Goal: Information Seeking & Learning: Learn about a topic

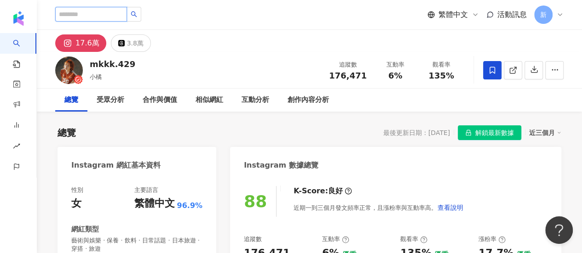
click at [74, 14] on input "search" at bounding box center [91, 14] width 72 height 15
paste input "********"
type input "********"
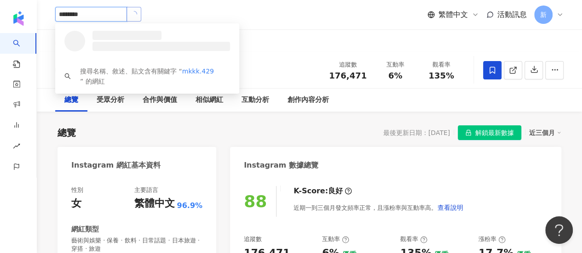
click at [138, 13] on icon "loading" at bounding box center [135, 13] width 5 height 5
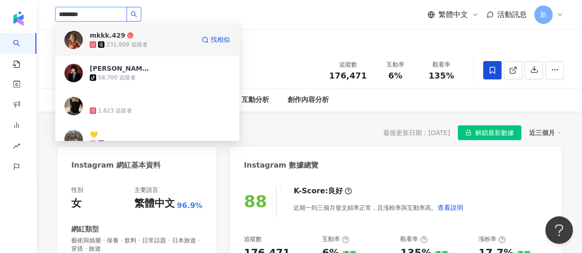
click at [162, 36] on div "mkkk.429 231,909 追蹤者" at bounding box center [142, 40] width 105 height 18
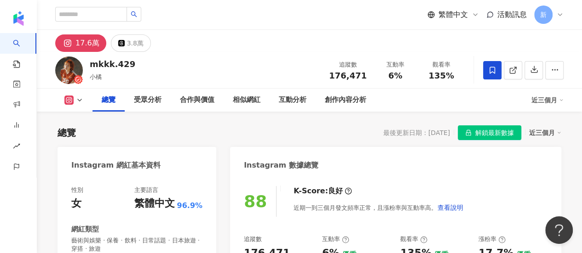
scroll to position [138, 0]
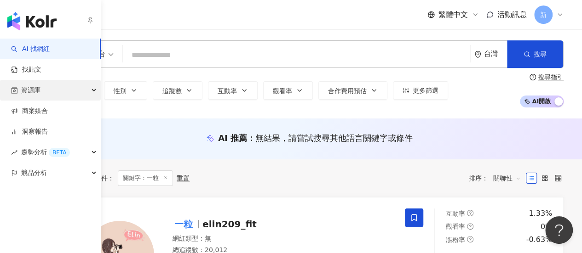
click at [50, 90] on div "資源庫" at bounding box center [50, 90] width 101 height 21
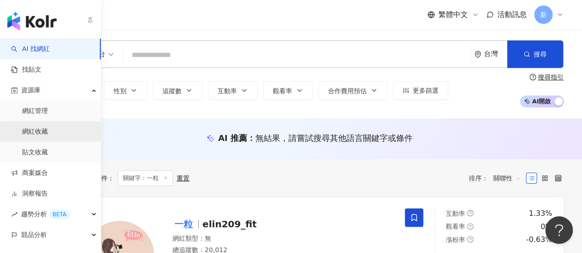
click at [42, 132] on link "網紅收藏" at bounding box center [35, 131] width 26 height 9
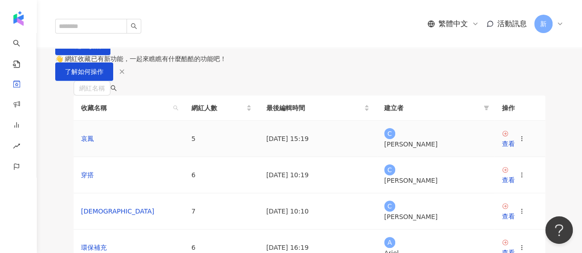
scroll to position [138, 0]
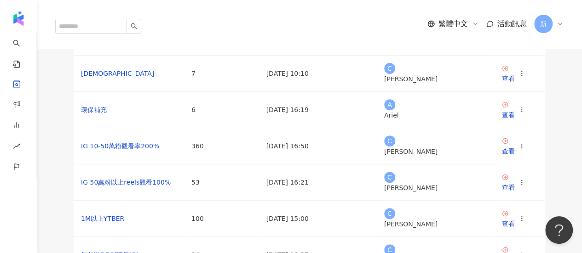
click at [515, 11] on div "查看" at bounding box center [508, 6] width 13 height 10
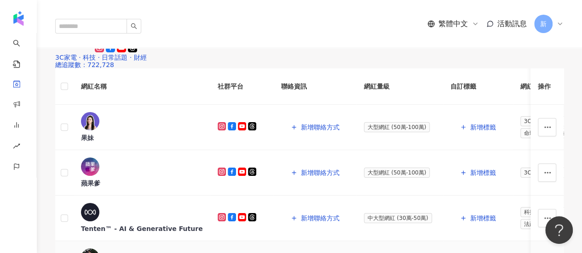
scroll to position [184, 0]
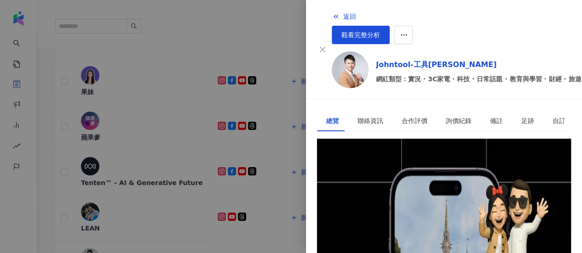
scroll to position [230, 0]
click at [131, 46] on div at bounding box center [291, 126] width 582 height 253
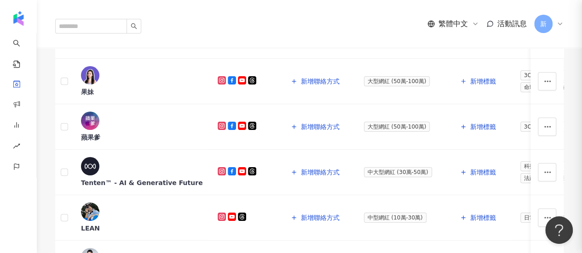
click at [96, 16] on div at bounding box center [291, 126] width 582 height 253
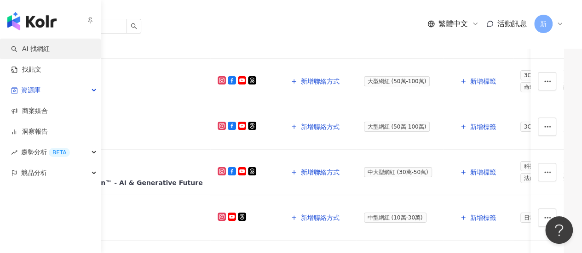
click at [15, 45] on link "AI 找網紅" at bounding box center [30, 49] width 39 height 9
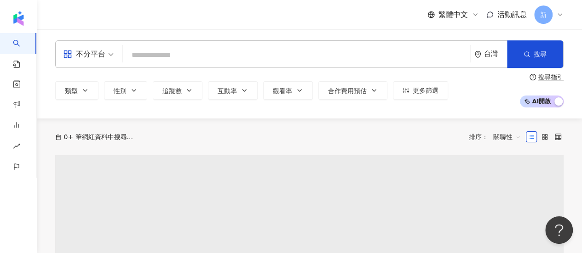
click at [178, 55] on input "search" at bounding box center [296, 54] width 340 height 17
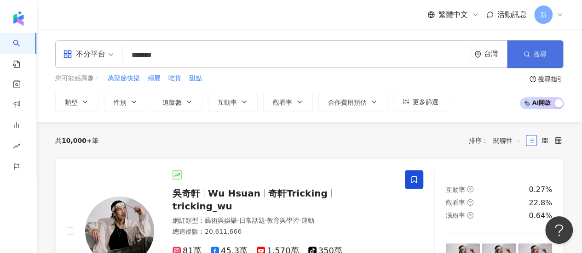
type input "******"
click at [510, 66] on button "搜尋" at bounding box center [535, 54] width 56 height 28
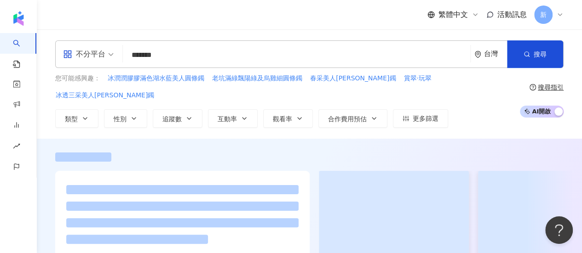
scroll to position [276, 0]
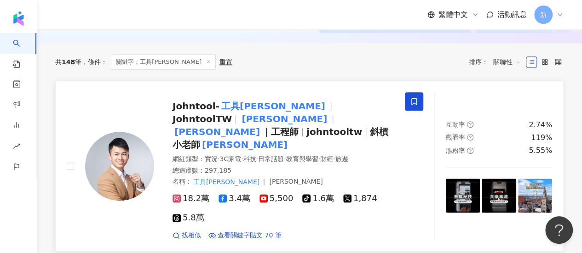
click at [306, 126] on span "johntooltw" at bounding box center [334, 131] width 56 height 11
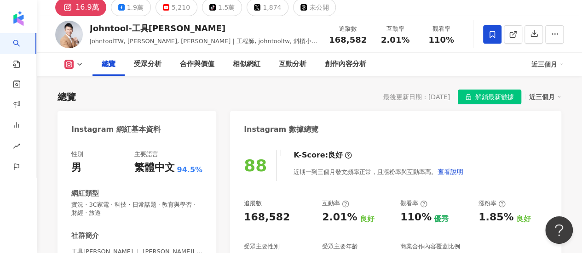
scroll to position [92, 0]
